Goal: Task Accomplishment & Management: Manage account settings

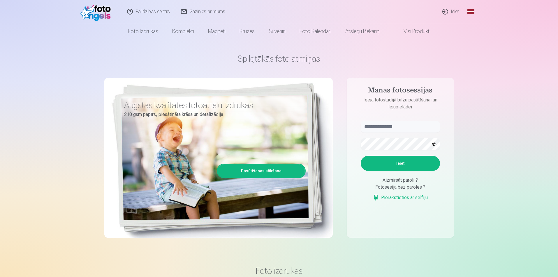
click at [453, 13] on link "Ieiet" at bounding box center [451, 11] width 28 height 23
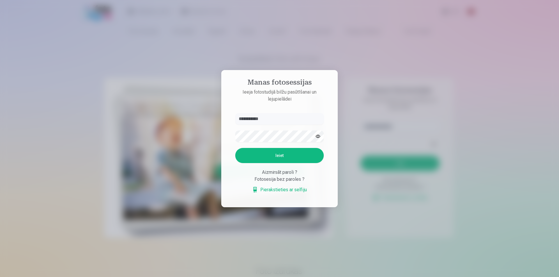
type input "**********"
click at [267, 157] on button "Ieiet" at bounding box center [279, 155] width 89 height 15
